Goal: Transaction & Acquisition: Purchase product/service

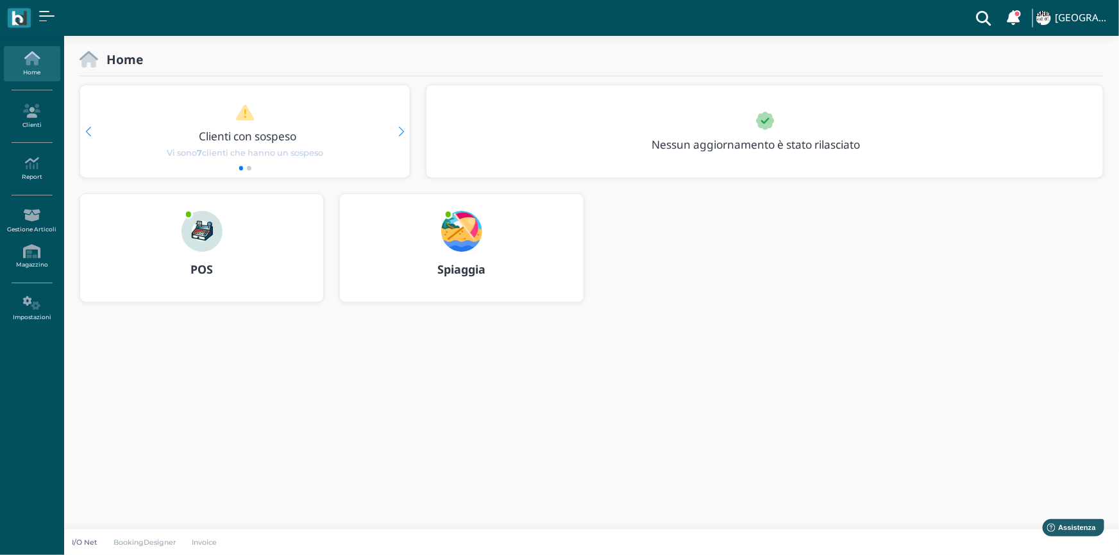
click at [208, 233] on img at bounding box center [201, 231] width 41 height 41
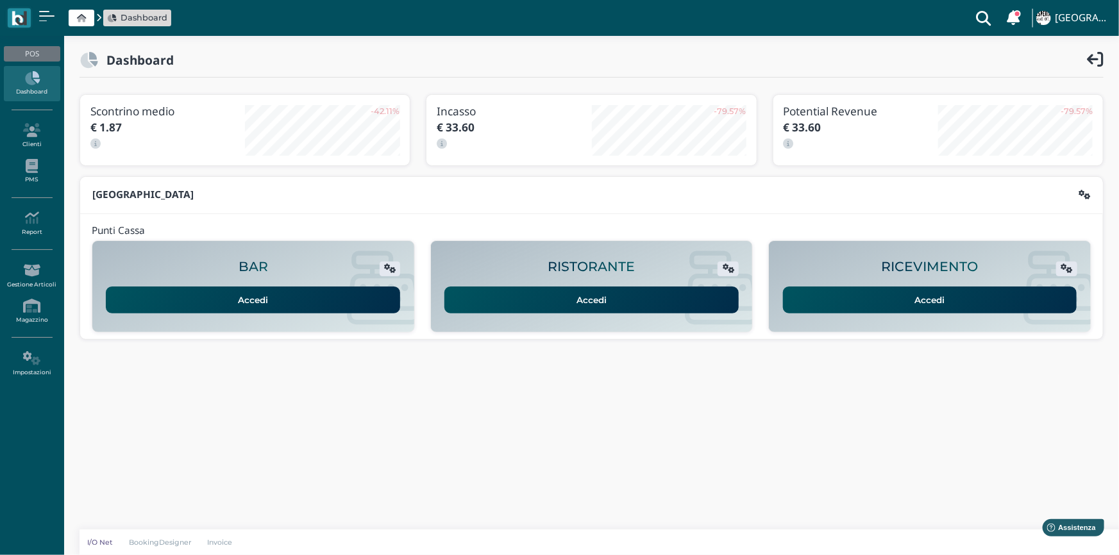
click at [922, 290] on link "Accedi" at bounding box center [930, 300] width 294 height 27
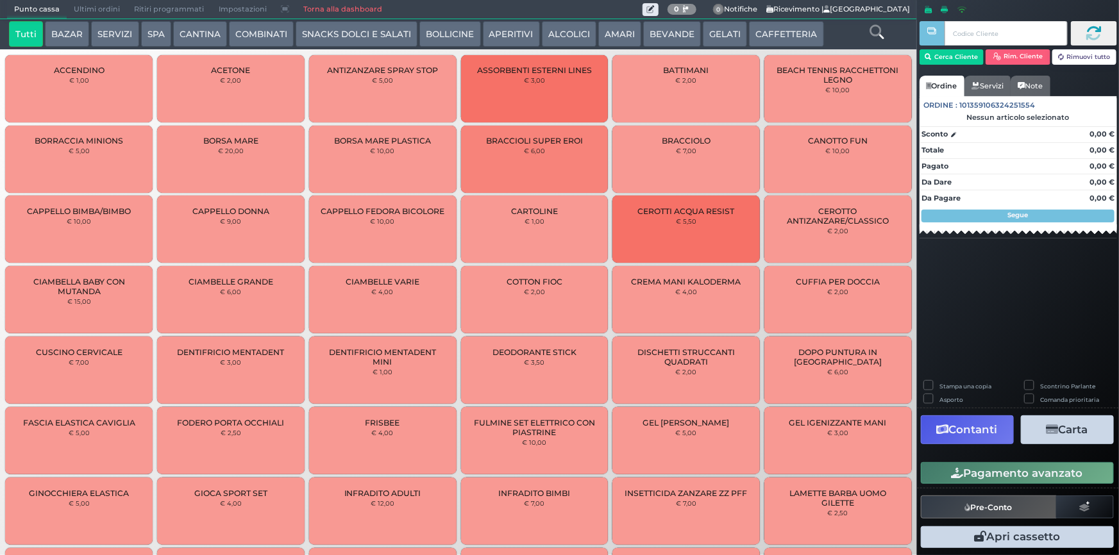
click at [772, 33] on button "CAFFETTERIA" at bounding box center [786, 34] width 74 height 26
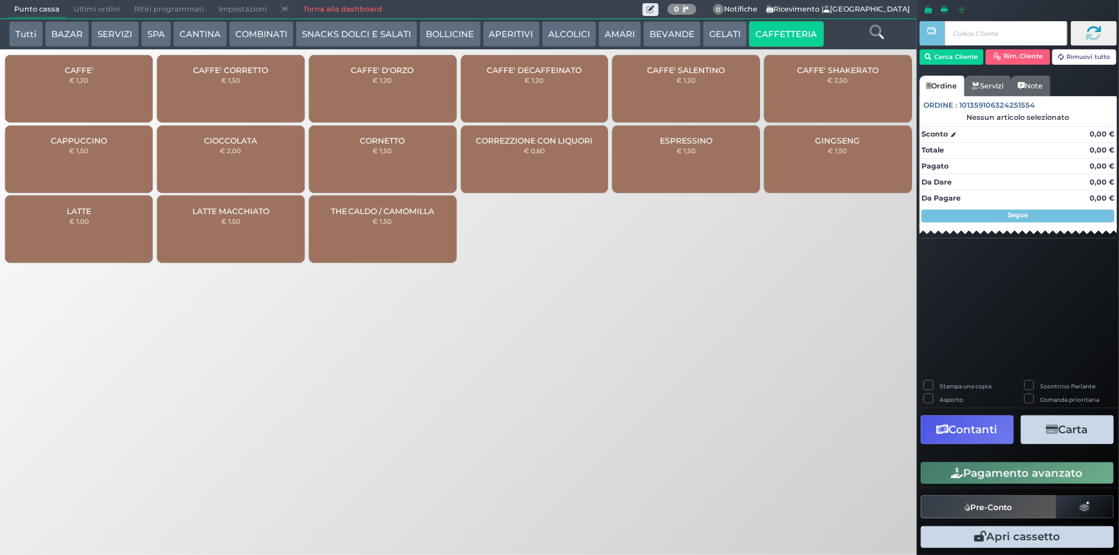
click at [83, 90] on div "CAFFE' € 1,20" at bounding box center [78, 88] width 147 height 67
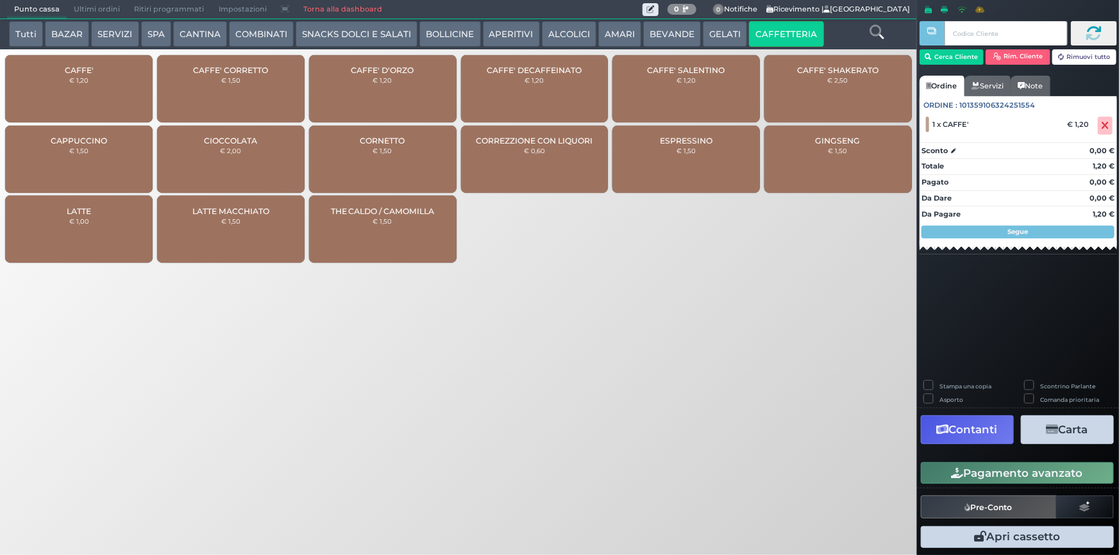
click at [90, 90] on div "CAFFE' € 1,20" at bounding box center [78, 88] width 147 height 67
click at [1010, 471] on button "Pagamento avanzato" at bounding box center [1017, 473] width 193 height 22
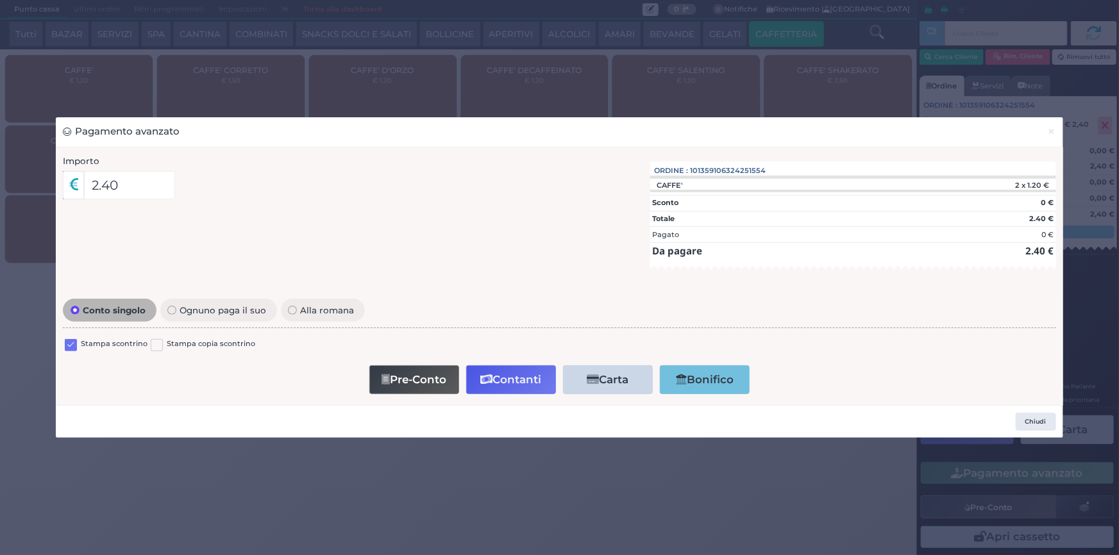
click at [69, 347] on label at bounding box center [71, 345] width 12 height 12
click at [0, 0] on input "checkbox" at bounding box center [0, 0] width 0 height 0
click at [509, 381] on button "Contanti" at bounding box center [511, 379] width 90 height 29
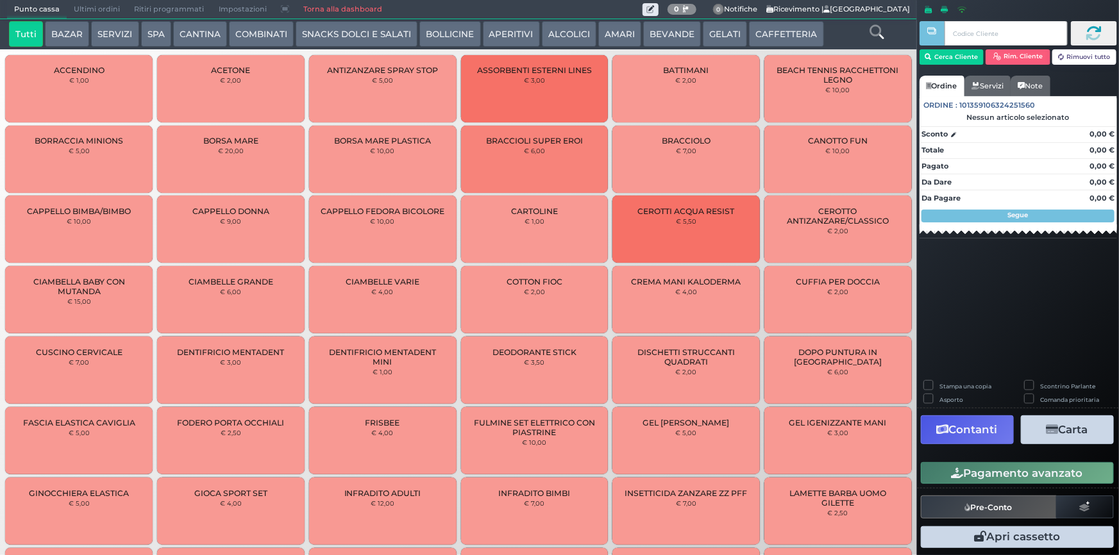
click at [100, 9] on span "Ultimi ordini" at bounding box center [97, 10] width 60 height 18
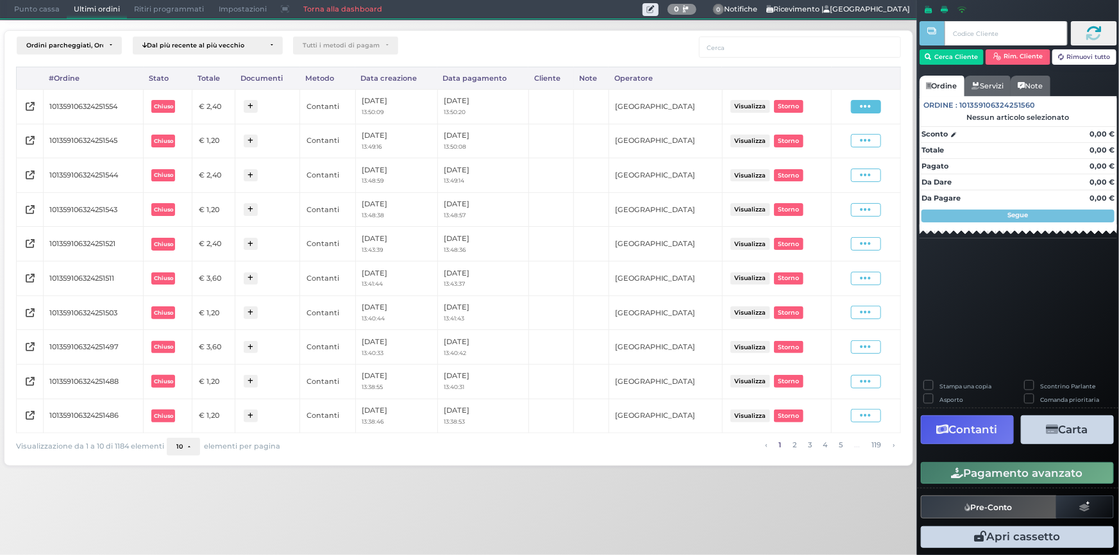
click at [863, 106] on icon at bounding box center [865, 107] width 11 height 12
click at [838, 147] on span "Ristampa Pre-Conto" at bounding box center [836, 144] width 53 height 22
